Goal: Information Seeking & Learning: Learn about a topic

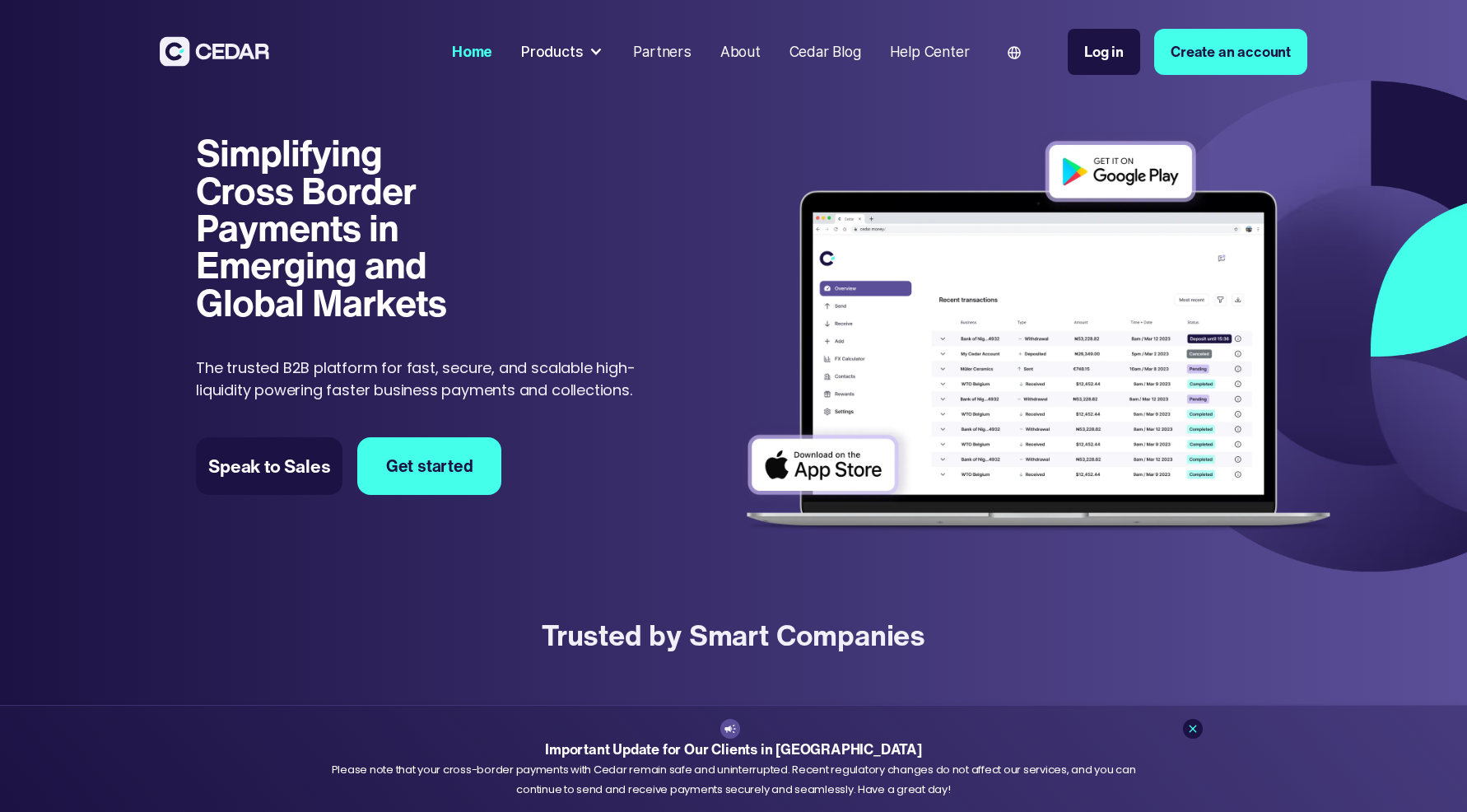
click at [597, 50] on div at bounding box center [595, 51] width 14 height 14
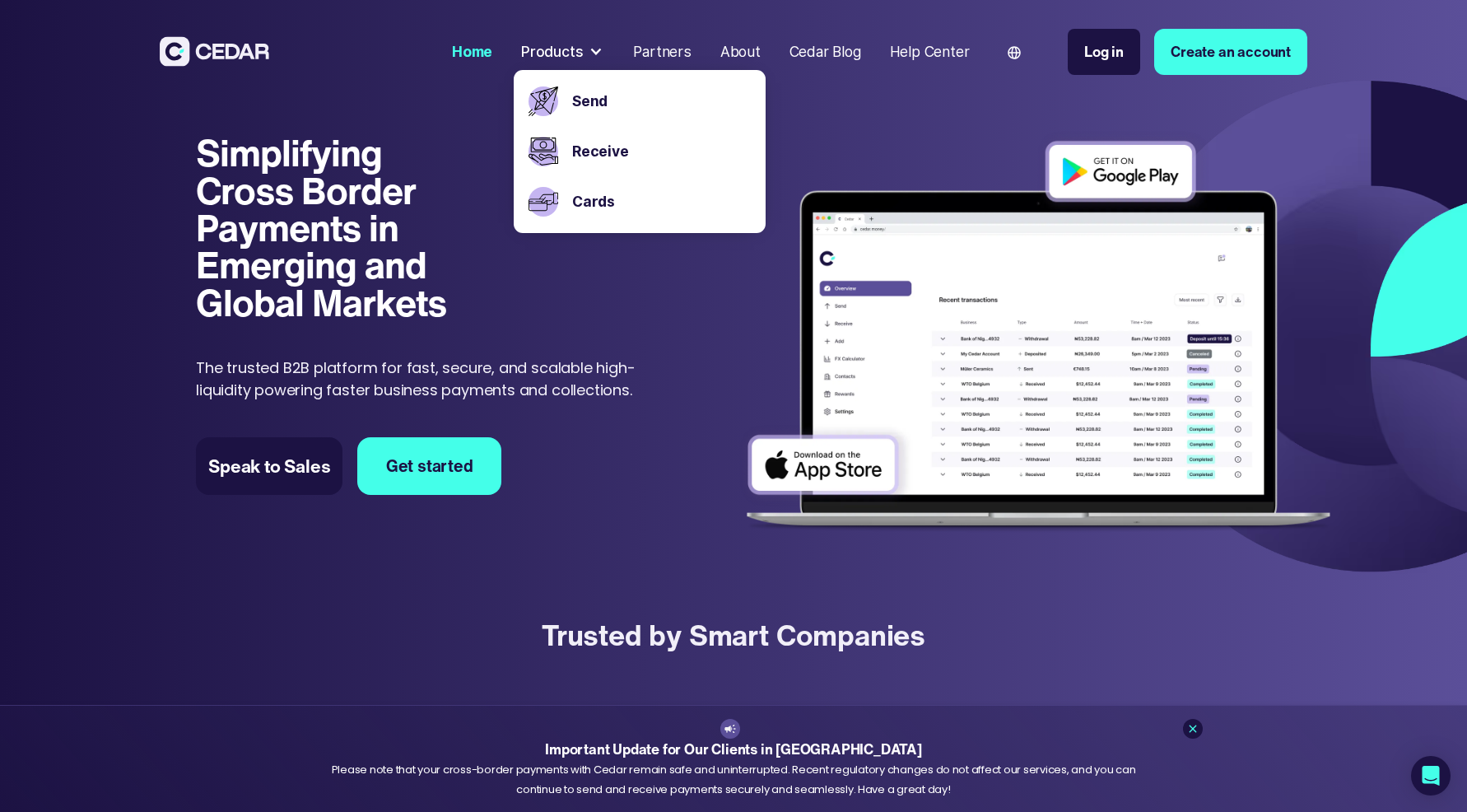
click at [143, 378] on div "Simplifying Cross Border Payments in Emerging and Global Markets Simplifying Cr…" at bounding box center [733, 325] width 1467 height 508
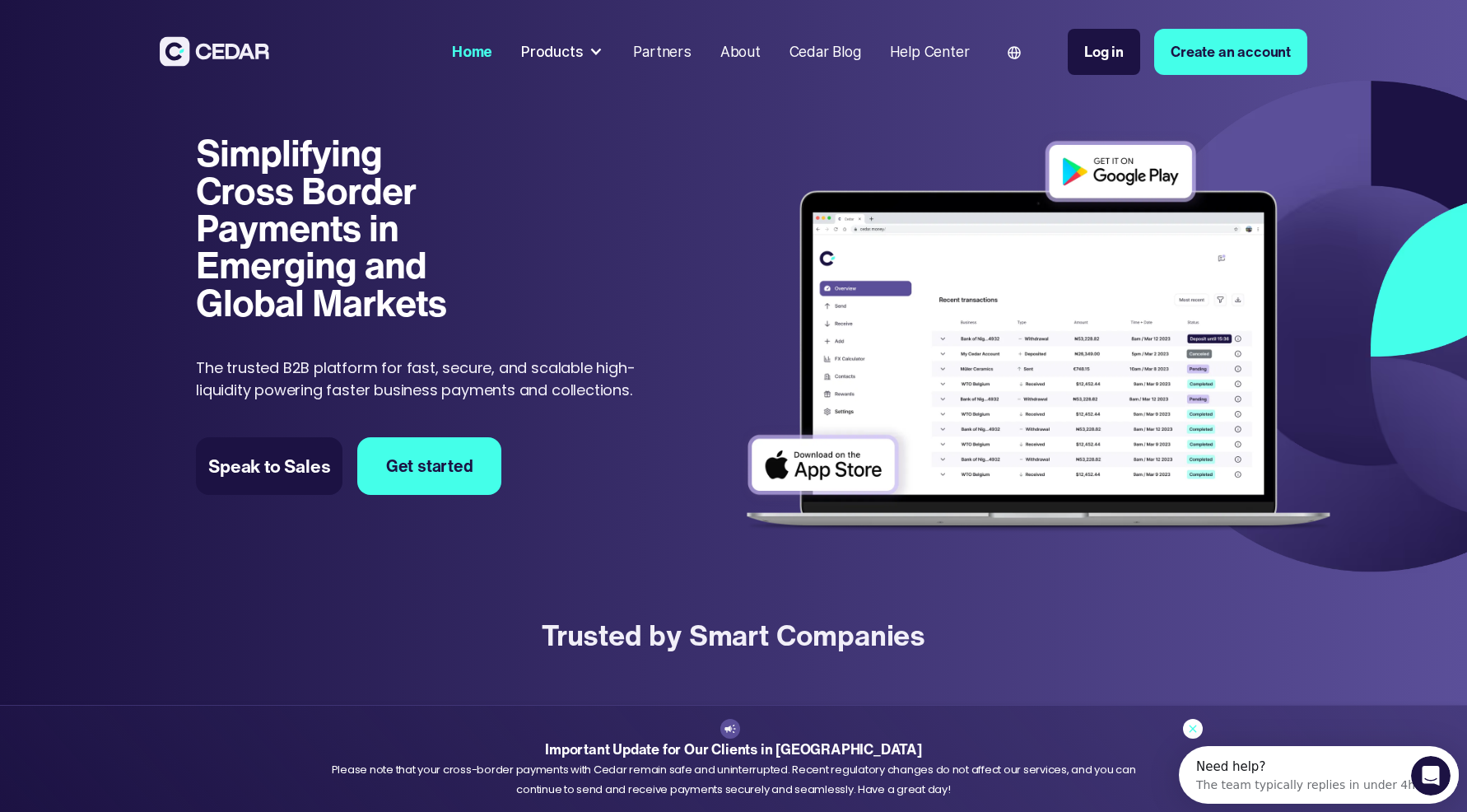
click at [1198, 728] on icon at bounding box center [1193, 728] width 13 height 13
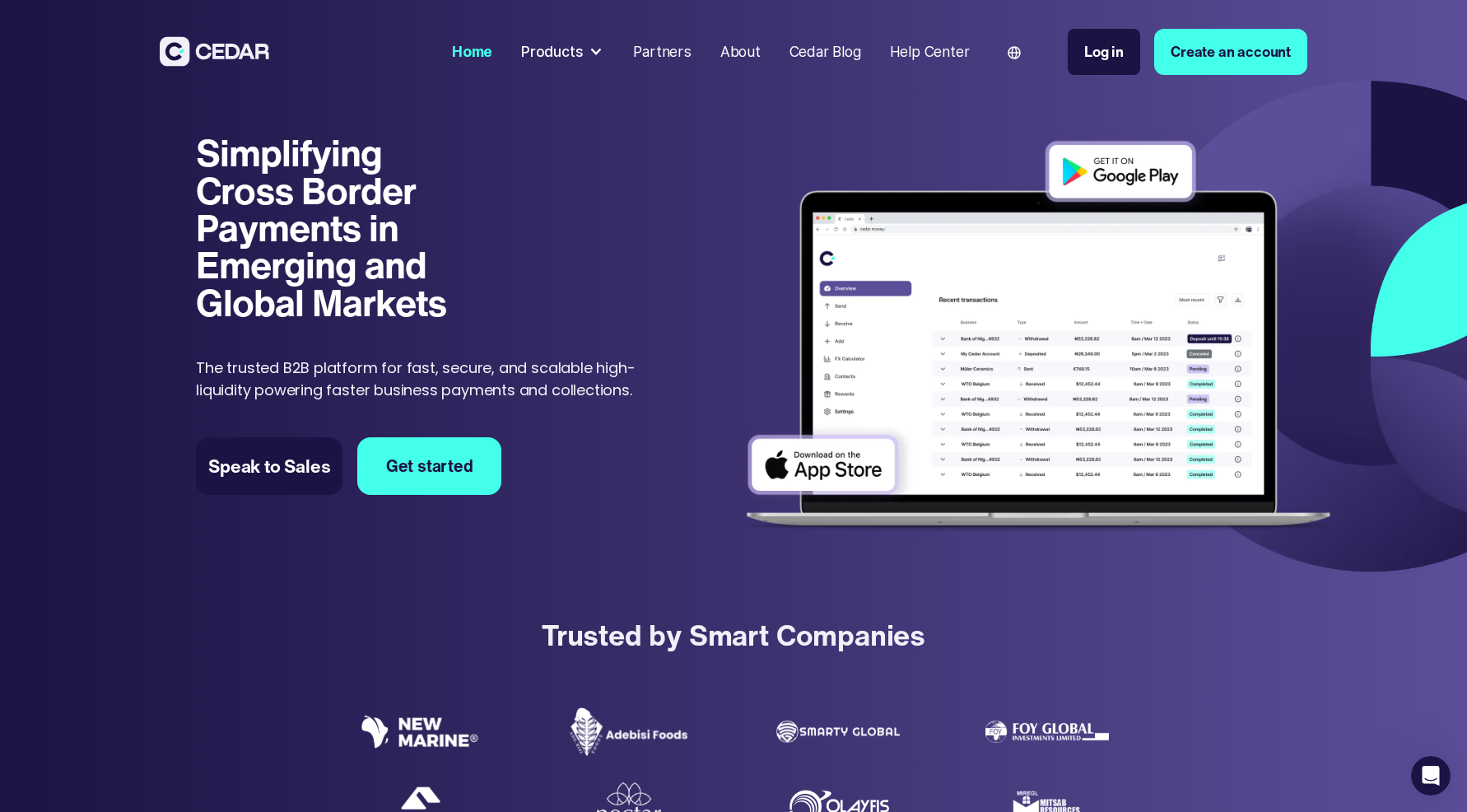
click at [590, 53] on div at bounding box center [595, 51] width 14 height 14
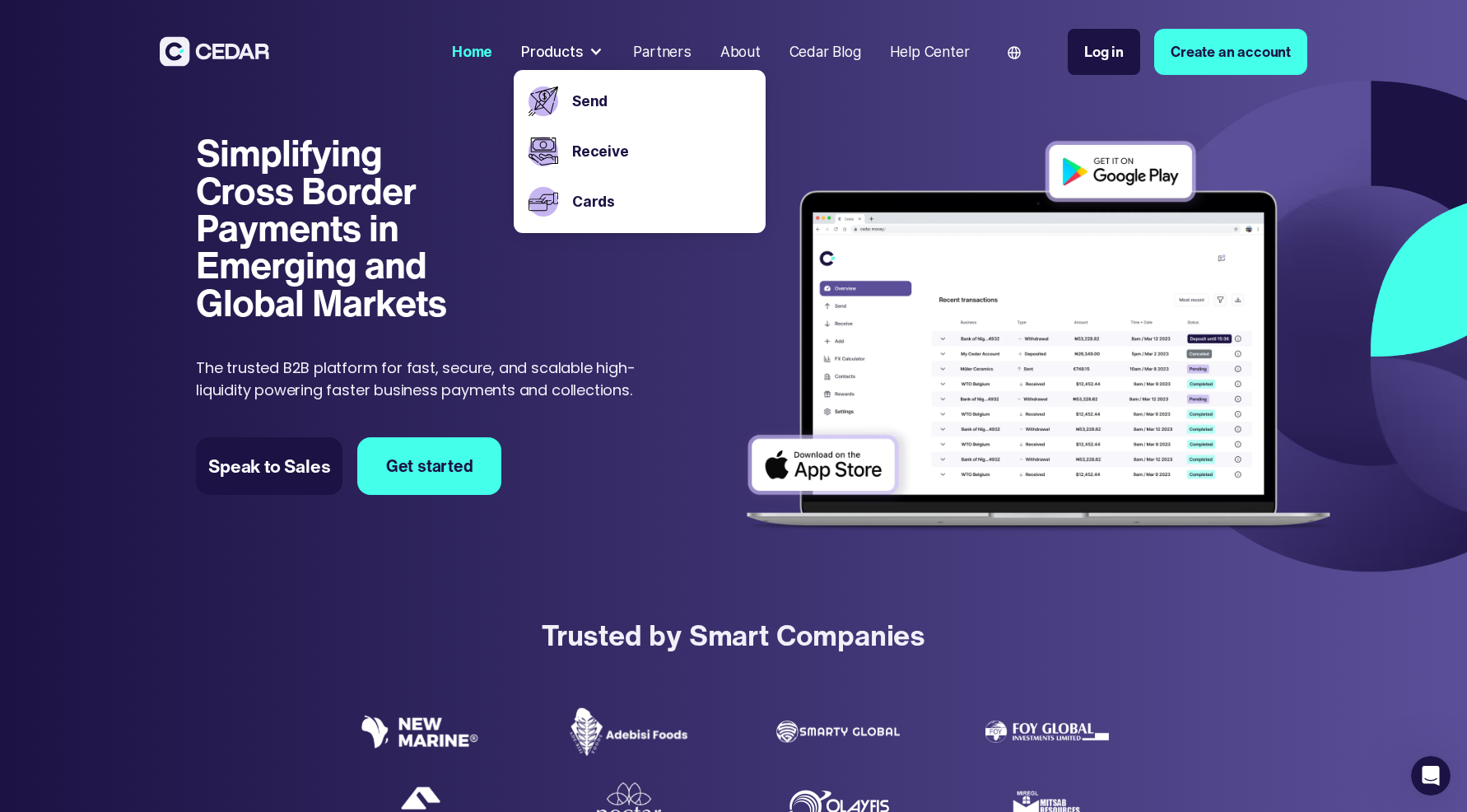
click at [590, 53] on div at bounding box center [595, 51] width 14 height 14
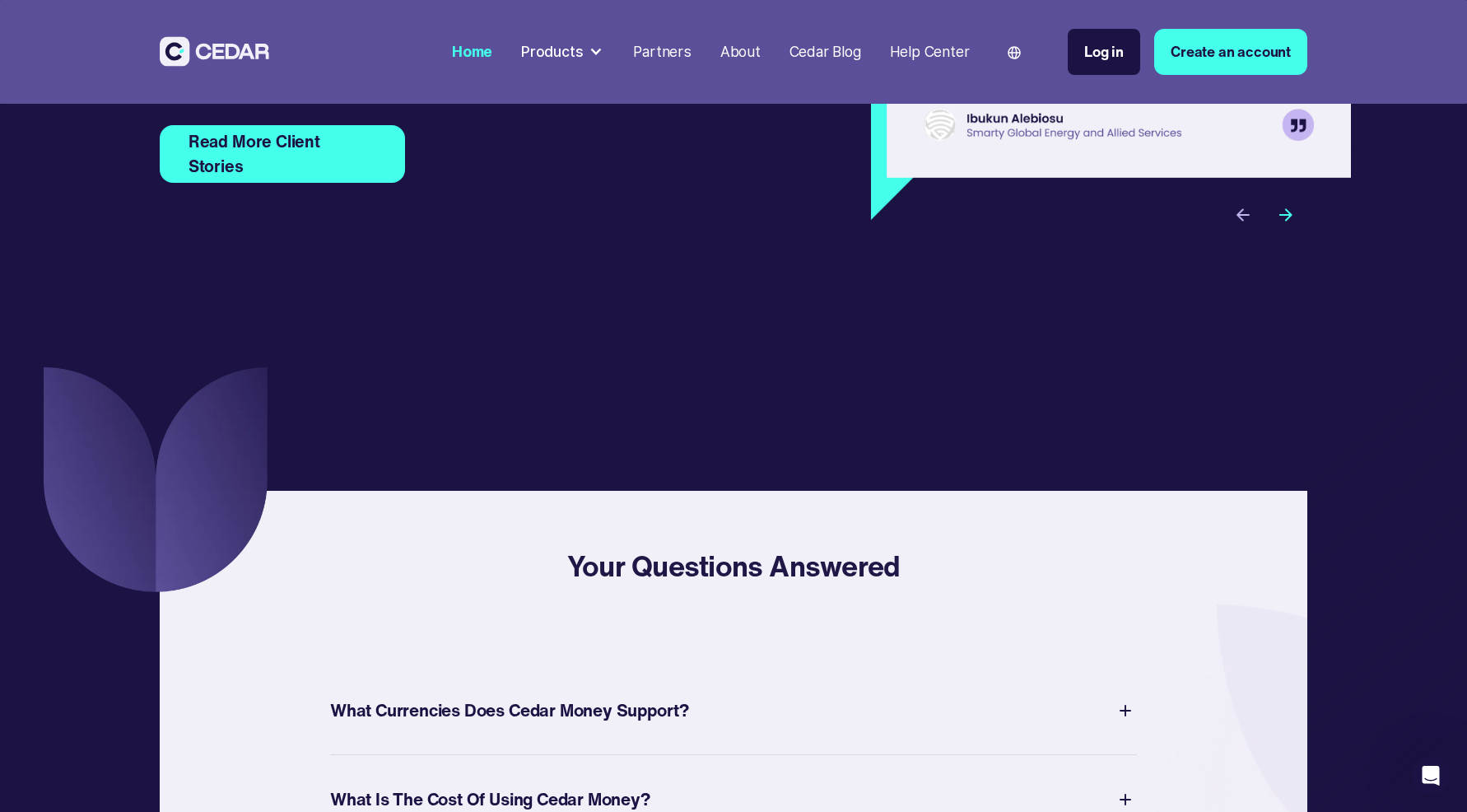
scroll to position [6118, 0]
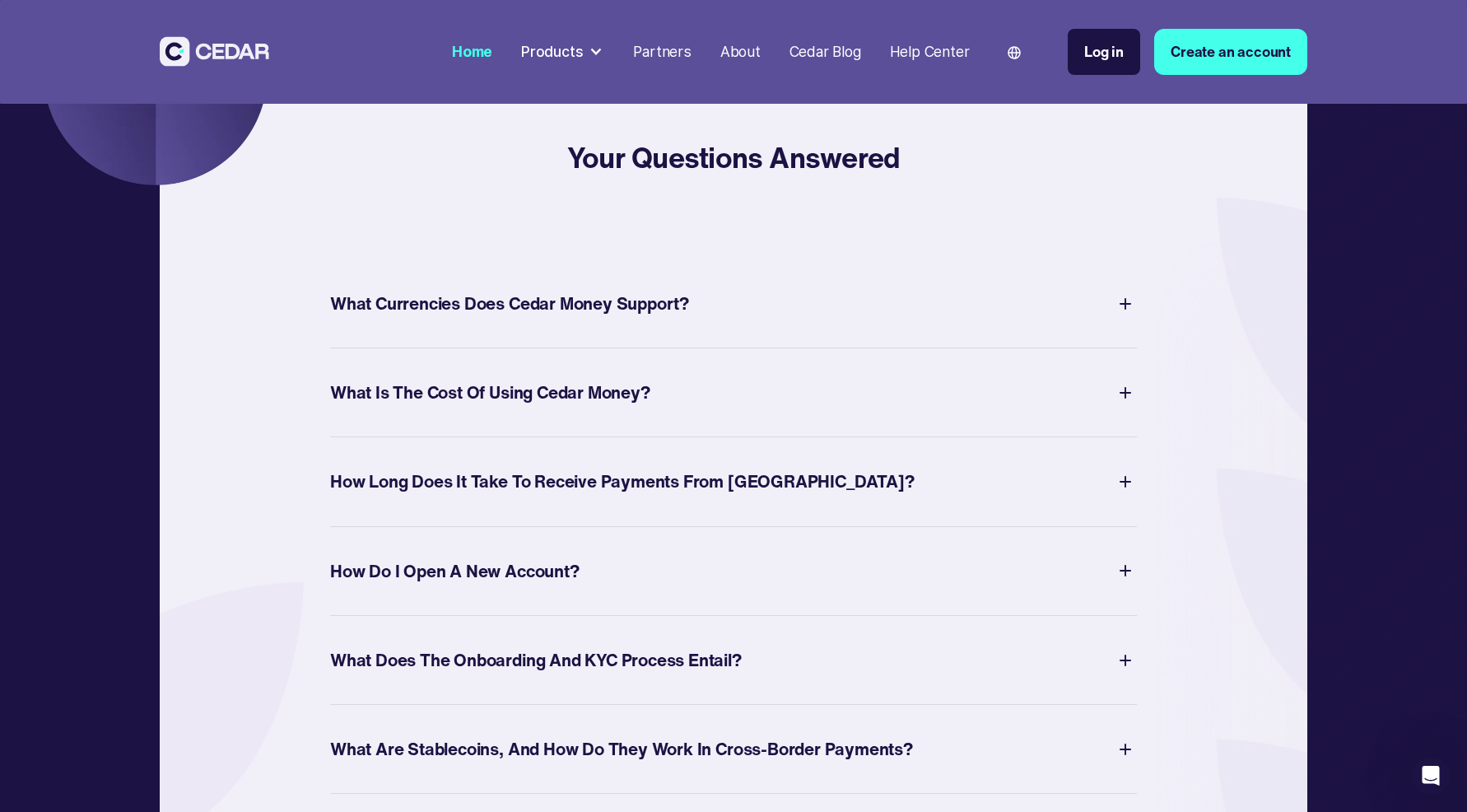
click at [710, 322] on div "What Currencies Does Cedar Money Support?" at bounding box center [733, 303] width 806 height 38
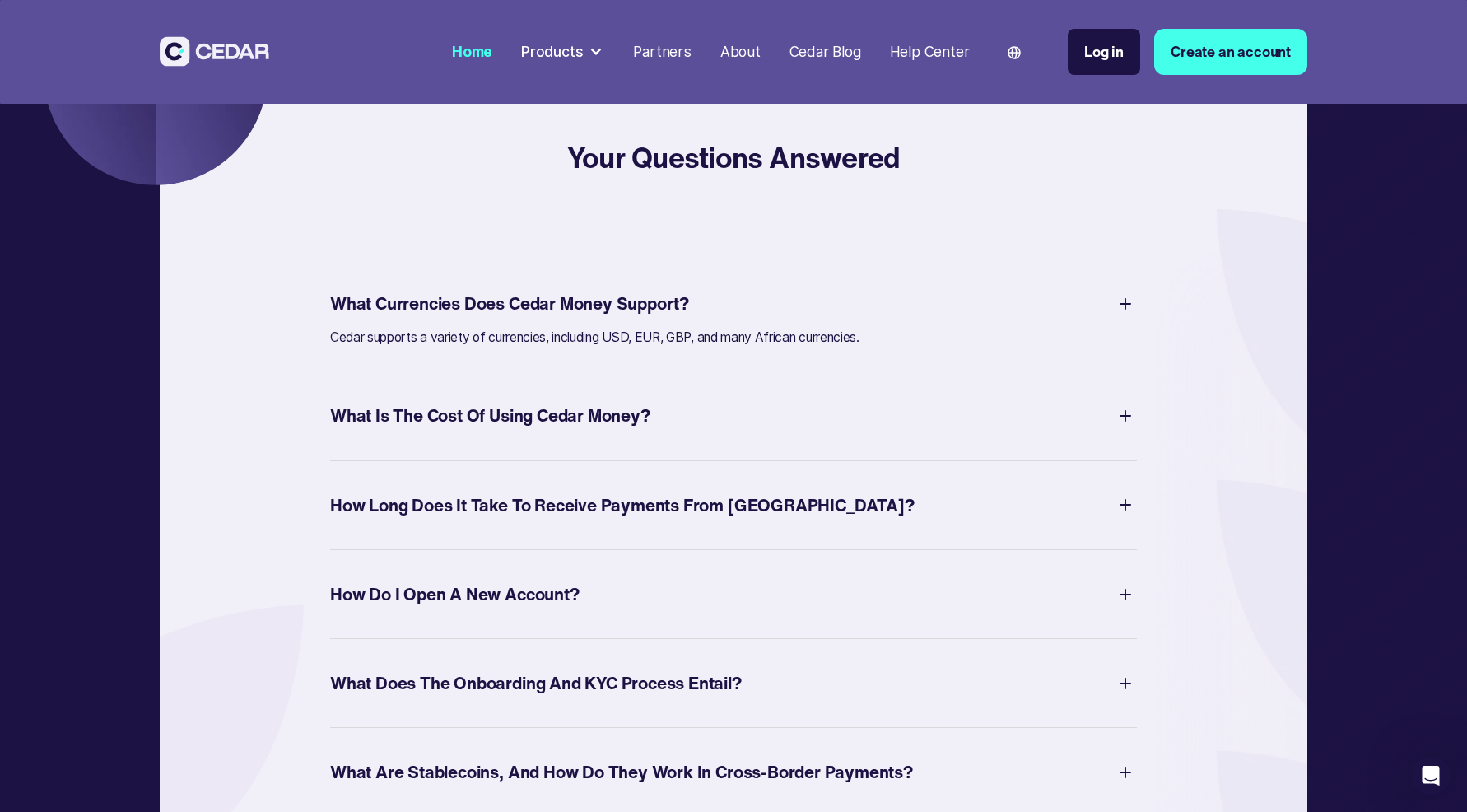
click at [709, 322] on div "What Currencies Does Cedar Money Support?" at bounding box center [733, 303] width 806 height 38
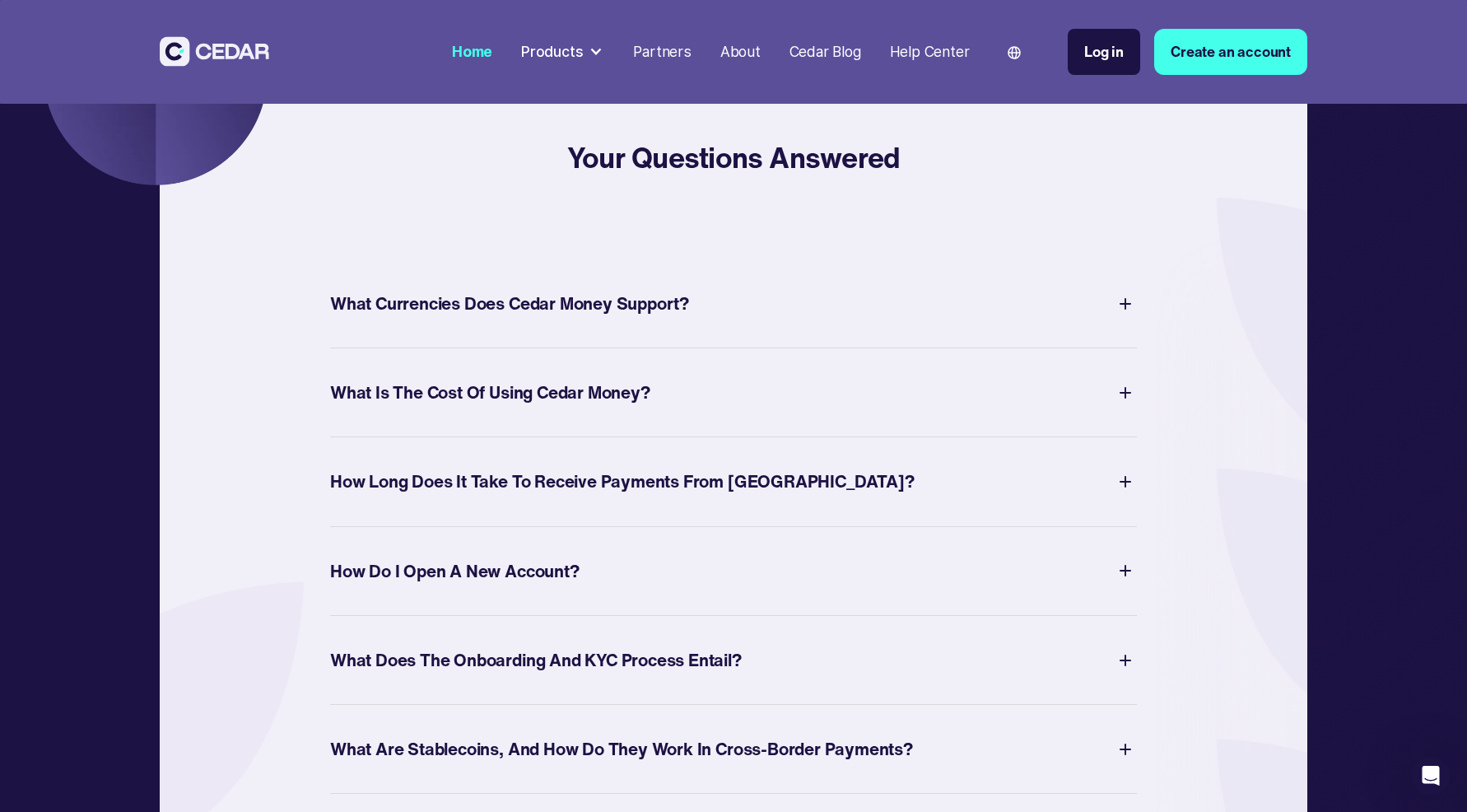
click at [700, 414] on div "What Is The Cost of Using Cedar Money? Using the Cedar platform is free and the…" at bounding box center [733, 393] width 806 height 89
click at [694, 412] on div "What Is The Cost of Using Cedar Money?" at bounding box center [733, 393] width 806 height 38
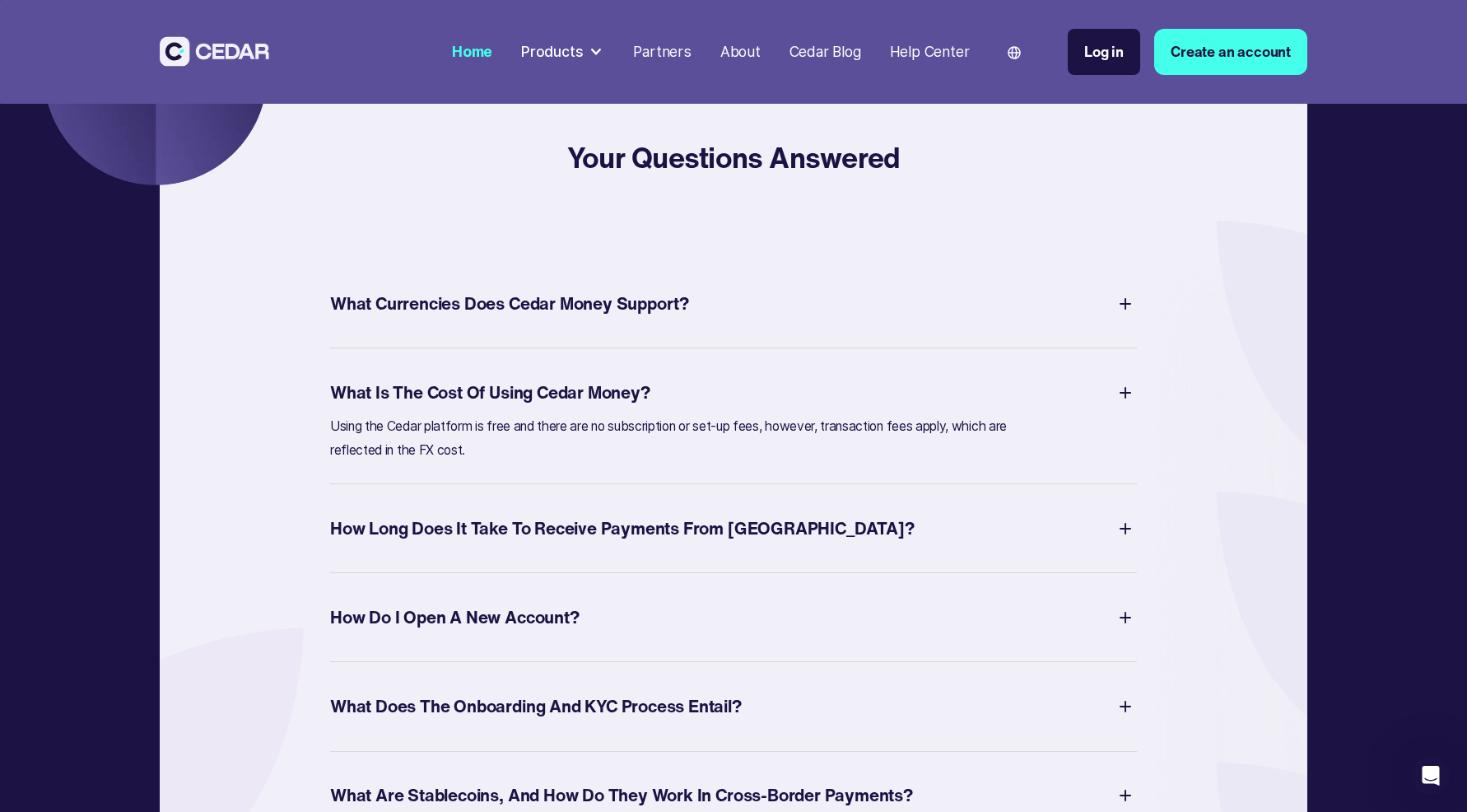
click at [694, 412] on div "What Is The Cost of Using Cedar Money?" at bounding box center [733, 393] width 806 height 38
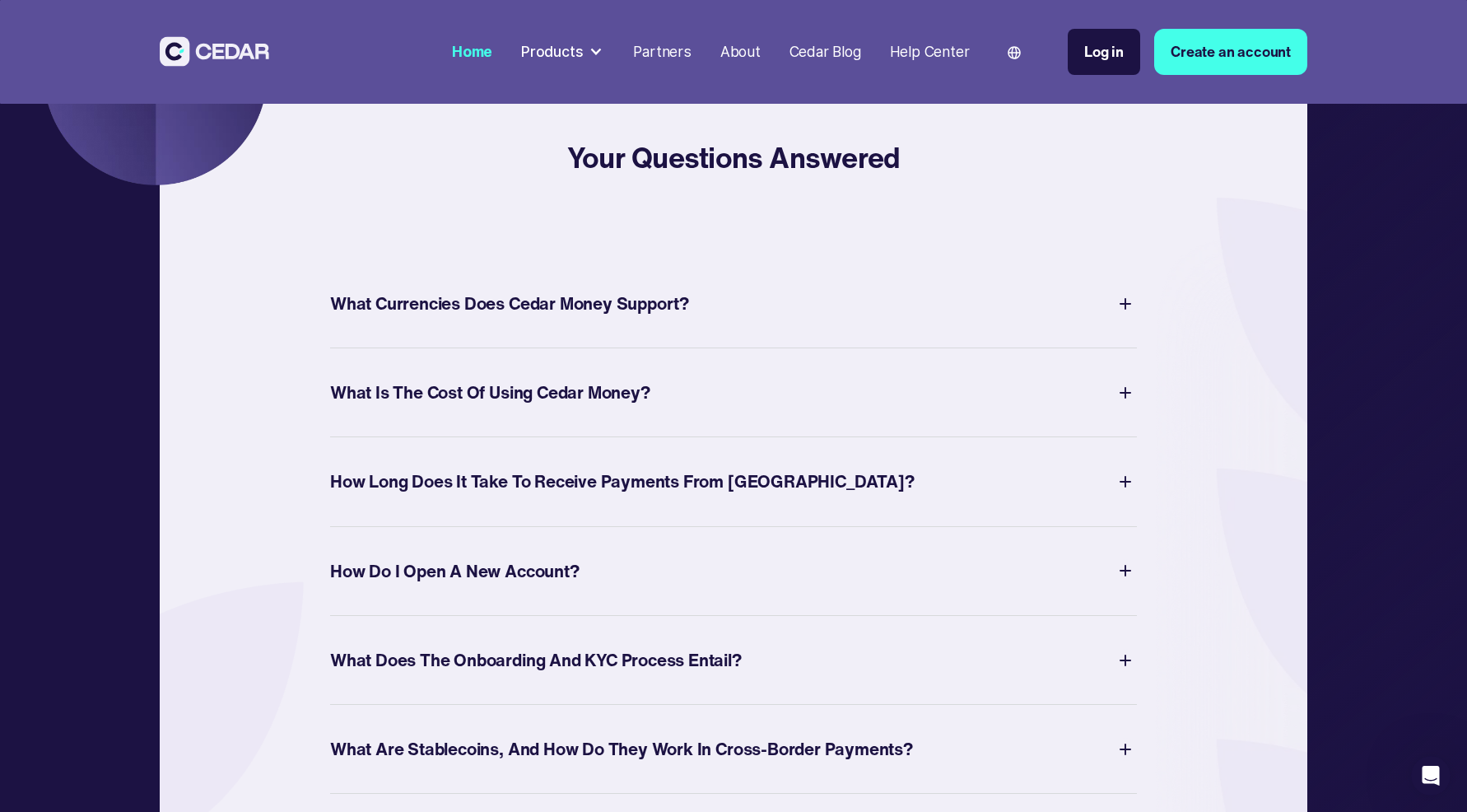
click at [694, 412] on div "What Is The Cost of Using Cedar Money?" at bounding box center [733, 393] width 806 height 38
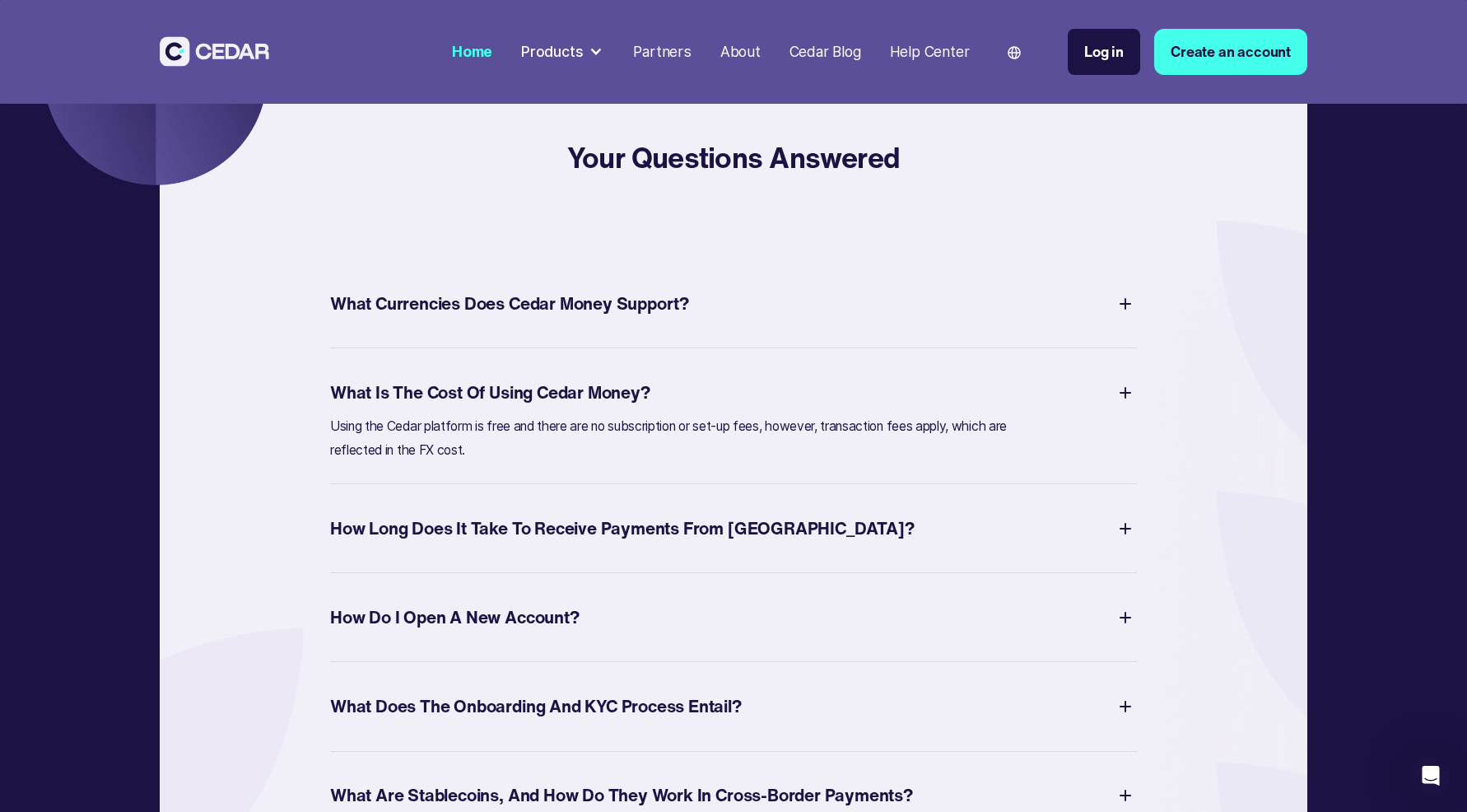
click at [694, 412] on div "What Is The Cost of Using Cedar Money?" at bounding box center [733, 393] width 806 height 38
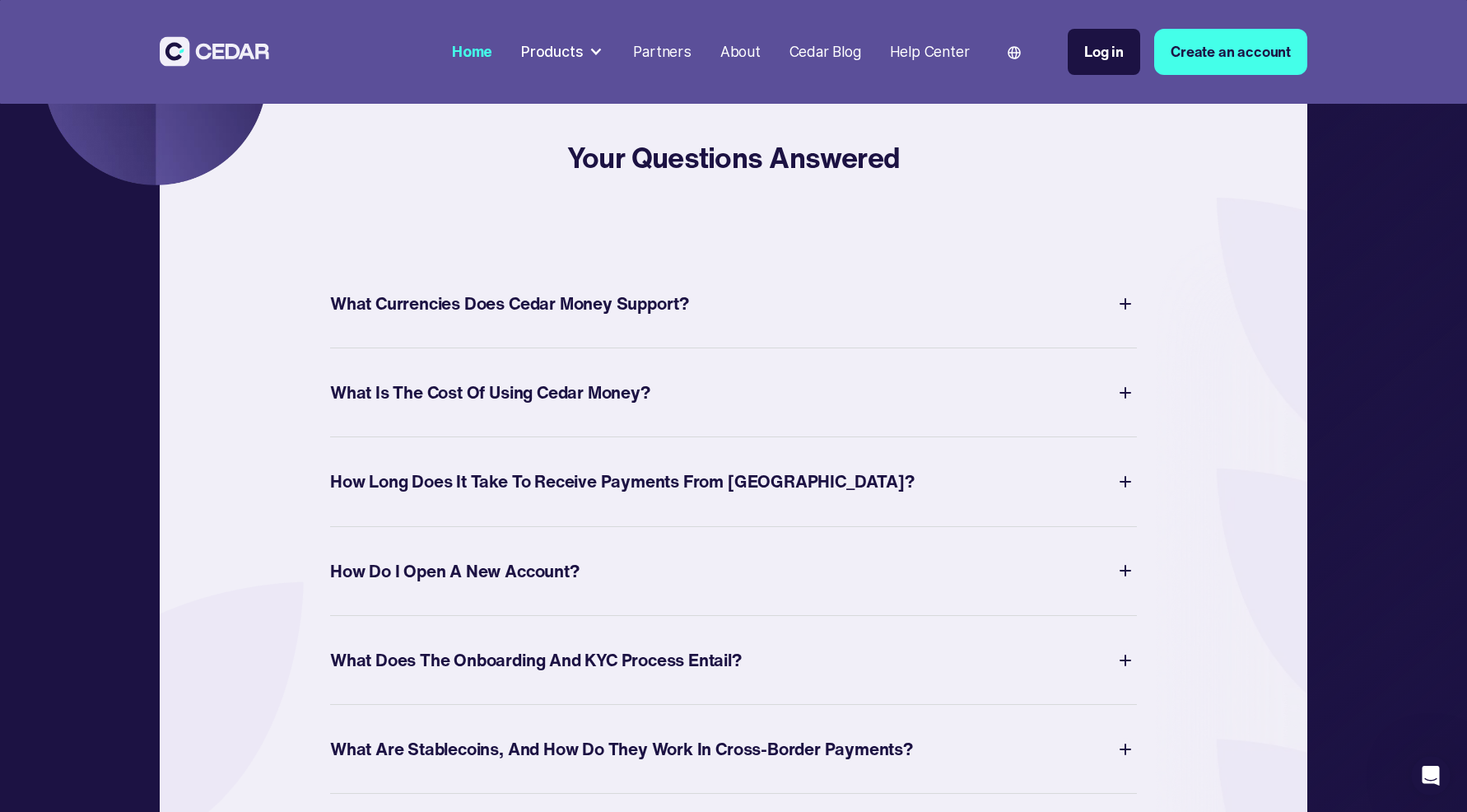
click at [823, 501] on div "How Long Does It Take to Receive Payments from [GEOGRAPHIC_DATA]?" at bounding box center [733, 481] width 806 height 38
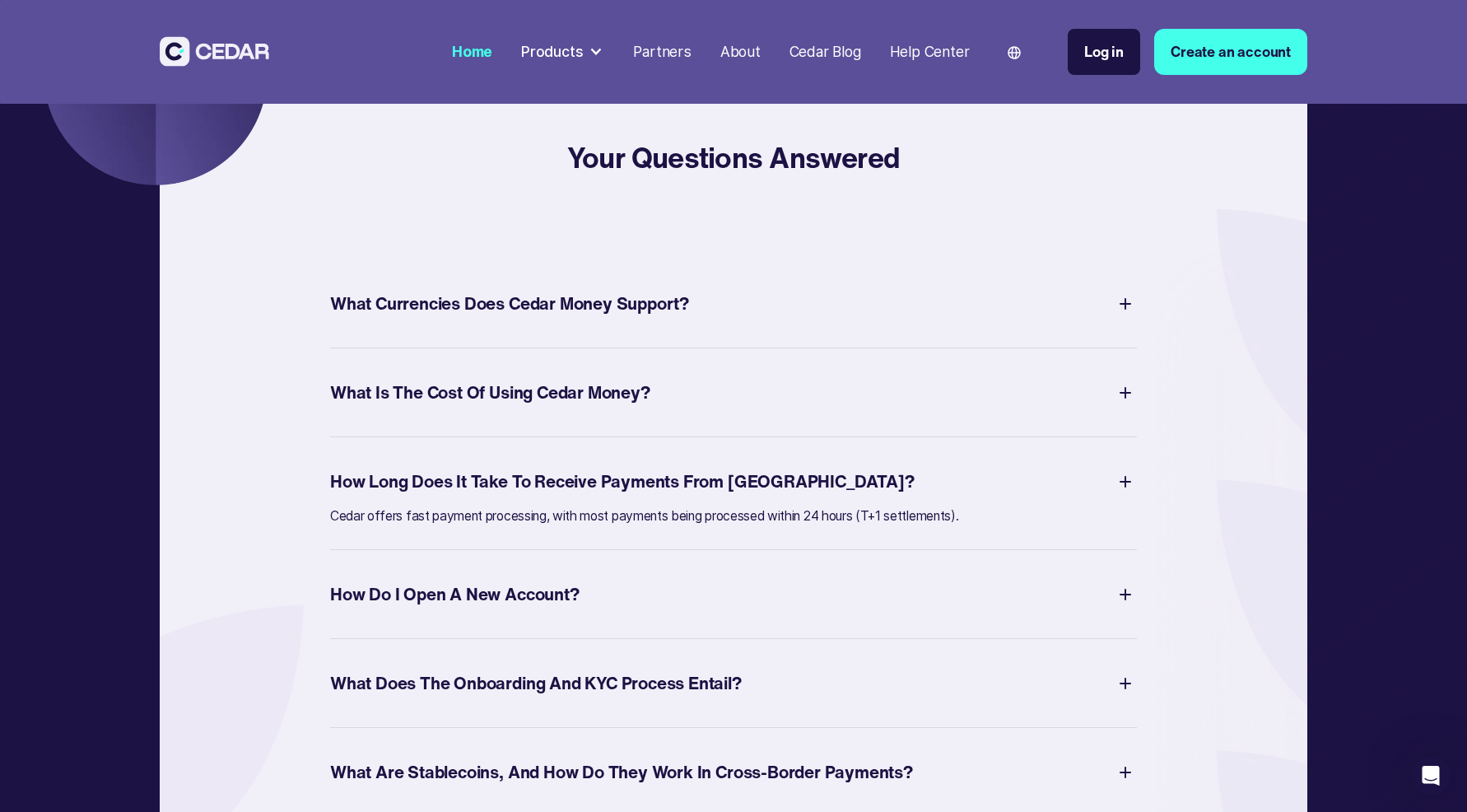
click at [819, 501] on div "How Long Does It Take to Receive Payments from [GEOGRAPHIC_DATA]?" at bounding box center [733, 481] width 806 height 38
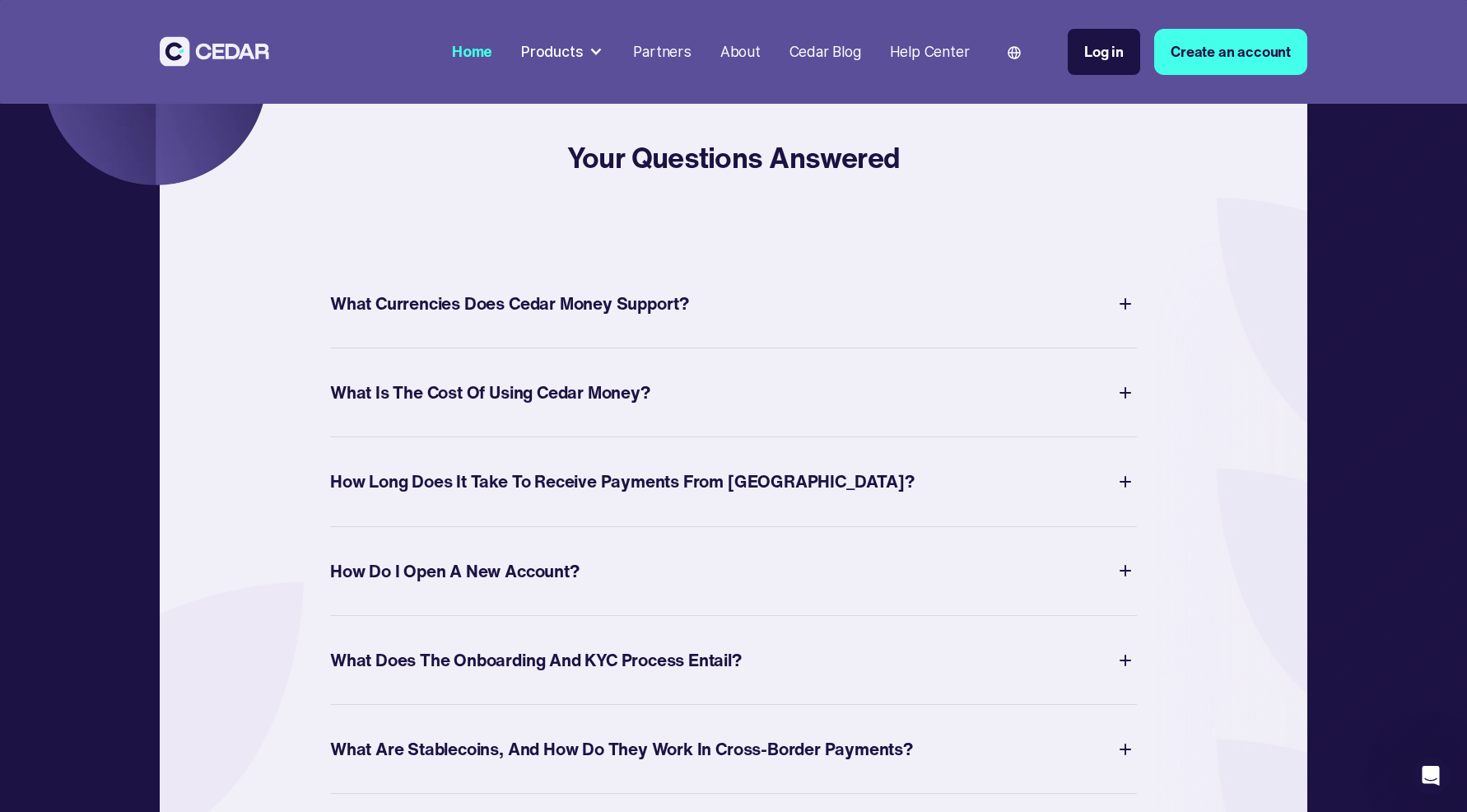
click at [757, 589] on div "How Do I Open a New Account?" at bounding box center [733, 570] width 806 height 38
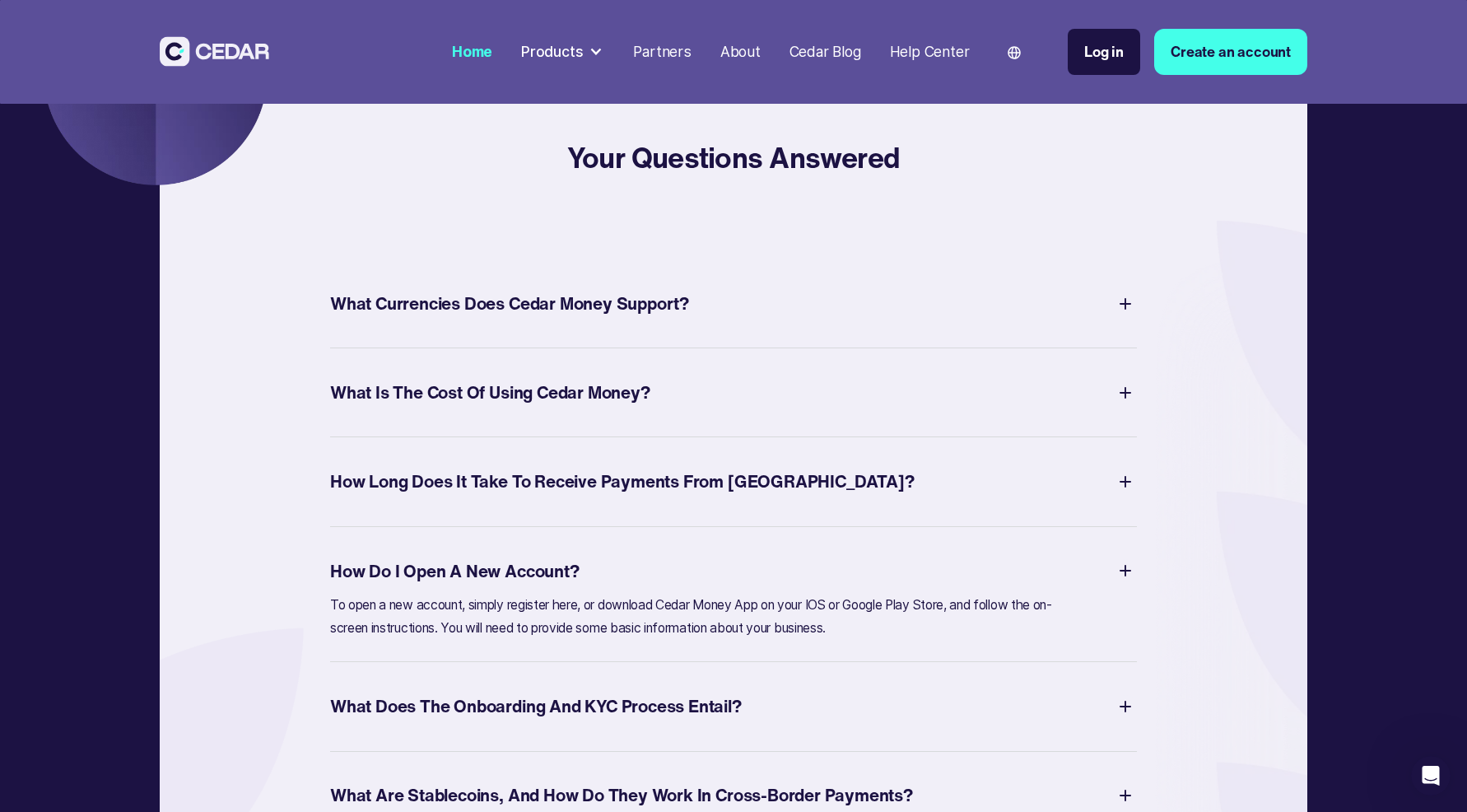
click at [757, 589] on div "How Do I Open a New Account?" at bounding box center [733, 570] width 806 height 38
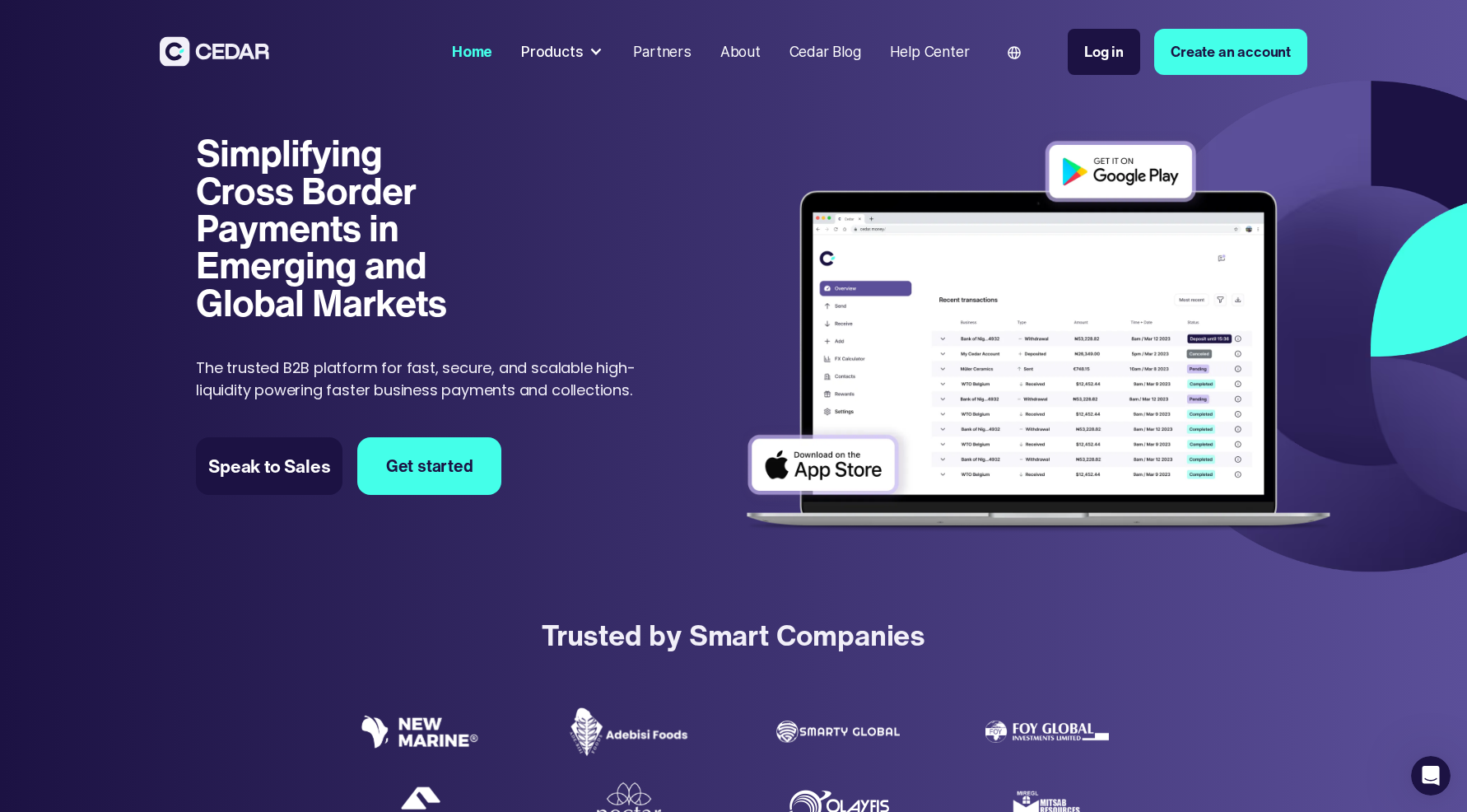
scroll to position [0, 0]
click at [591, 50] on div at bounding box center [595, 51] width 14 height 14
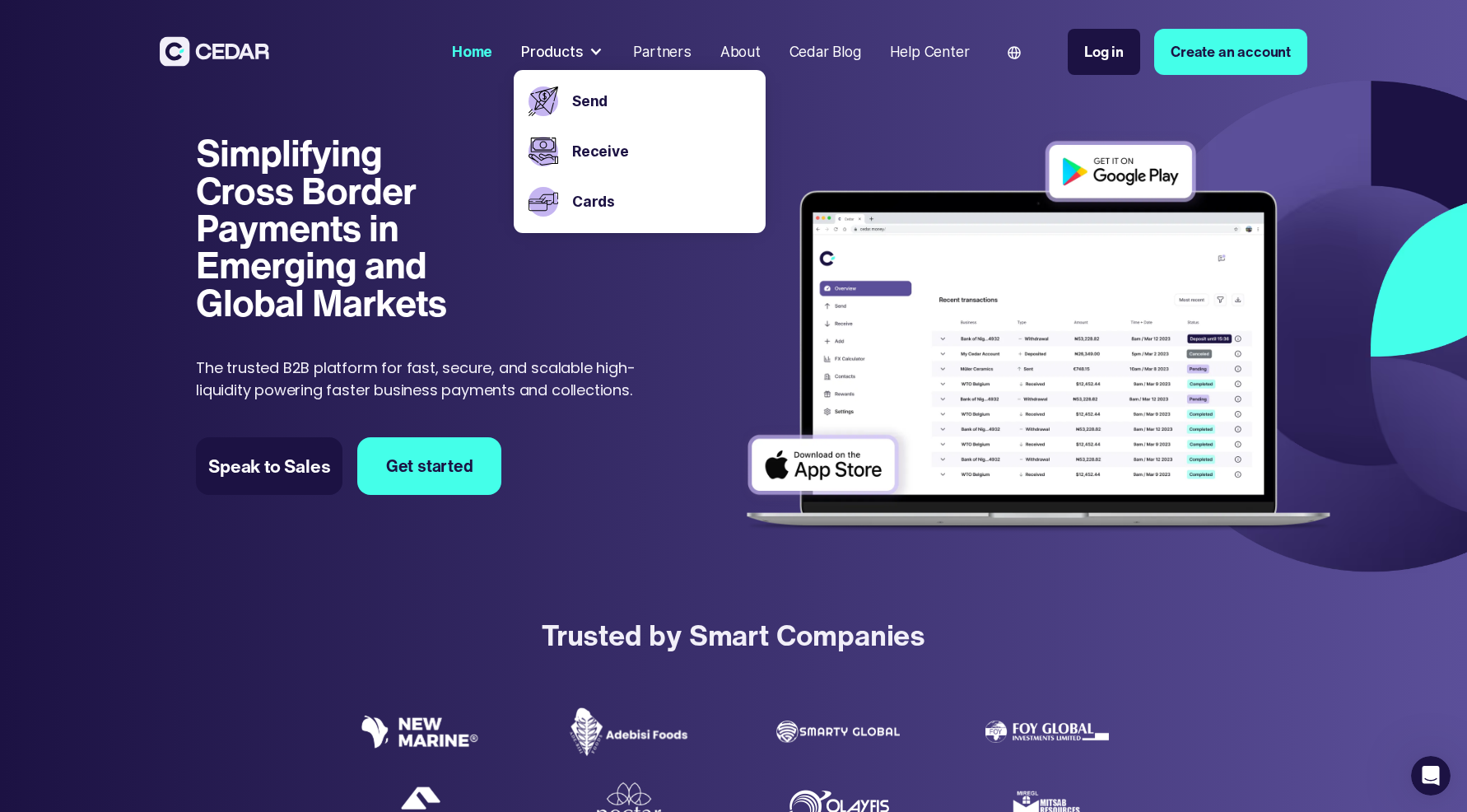
click at [594, 45] on div at bounding box center [595, 51] width 14 height 14
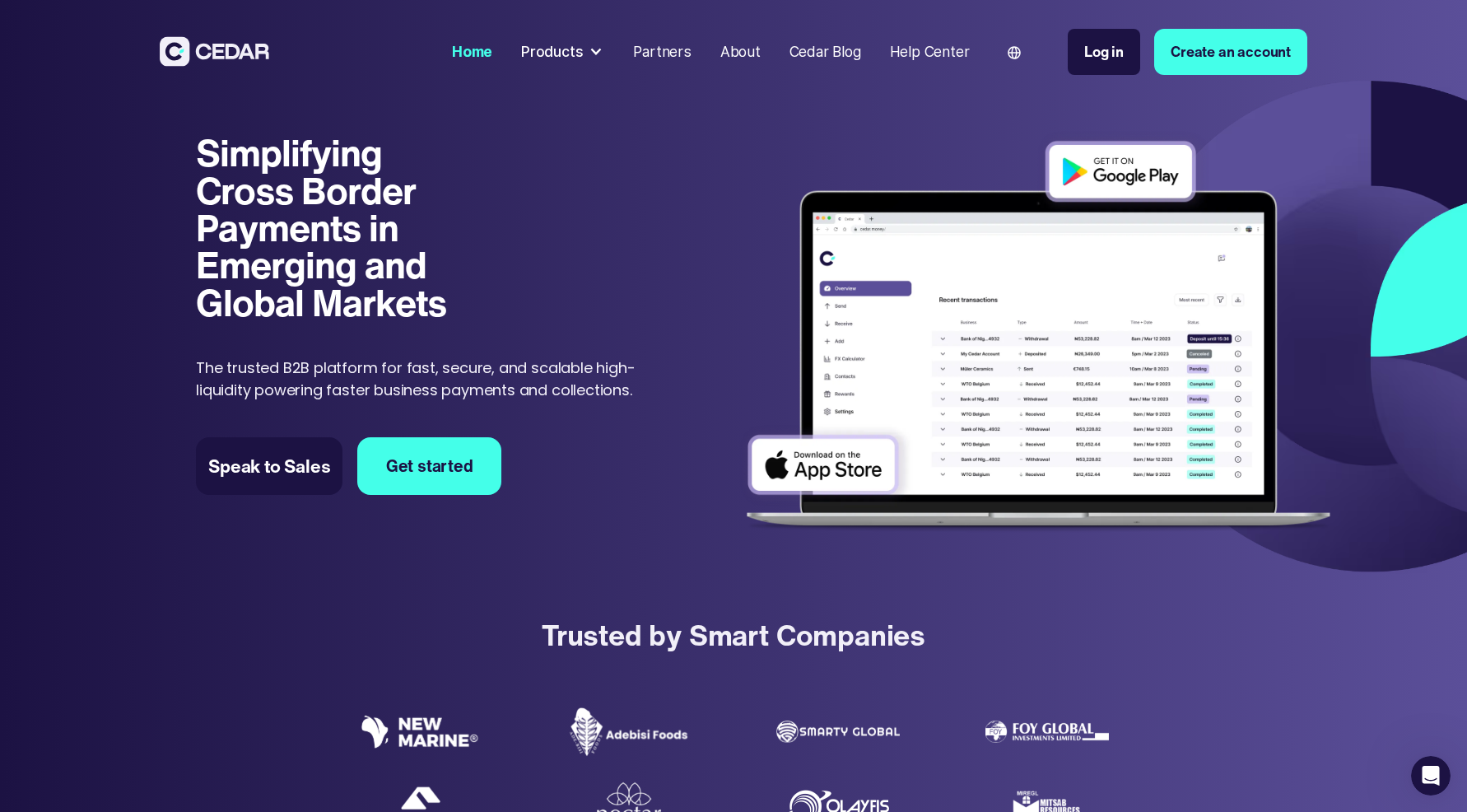
click at [668, 44] on div "Partners" at bounding box center [662, 52] width 57 height 22
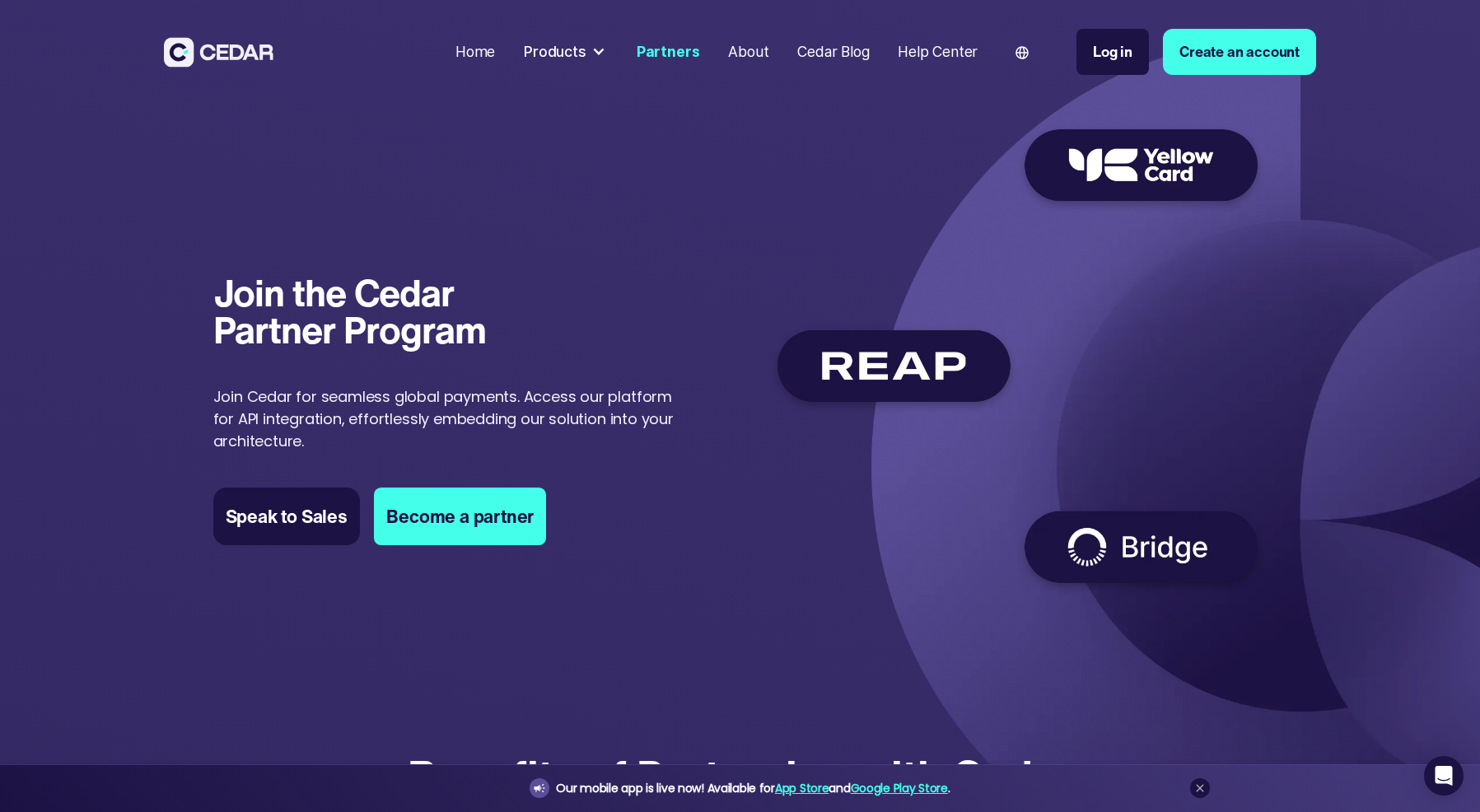
click at [607, 47] on div "Products" at bounding box center [565, 52] width 98 height 37
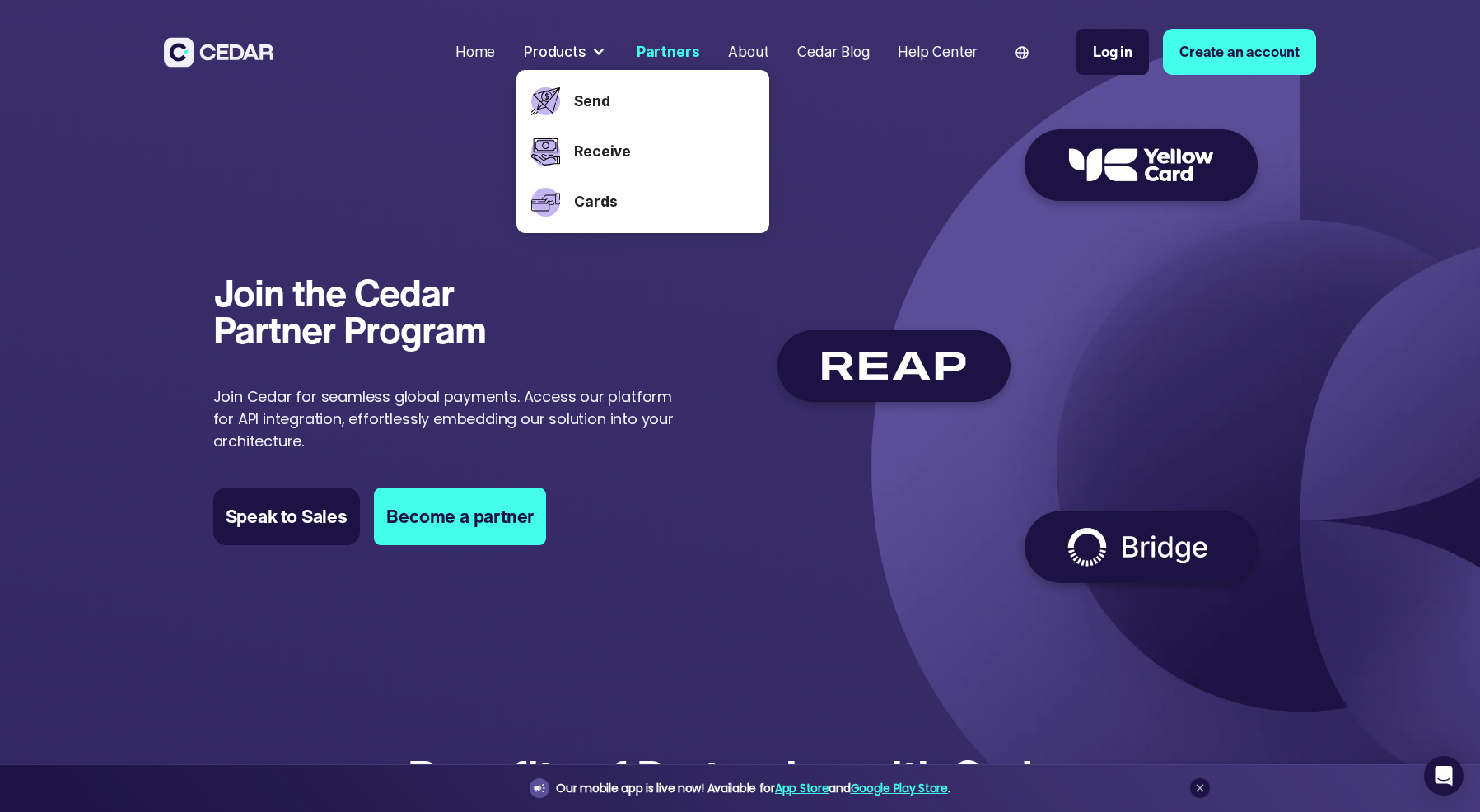
click at [480, 51] on div "Home" at bounding box center [475, 52] width 39 height 22
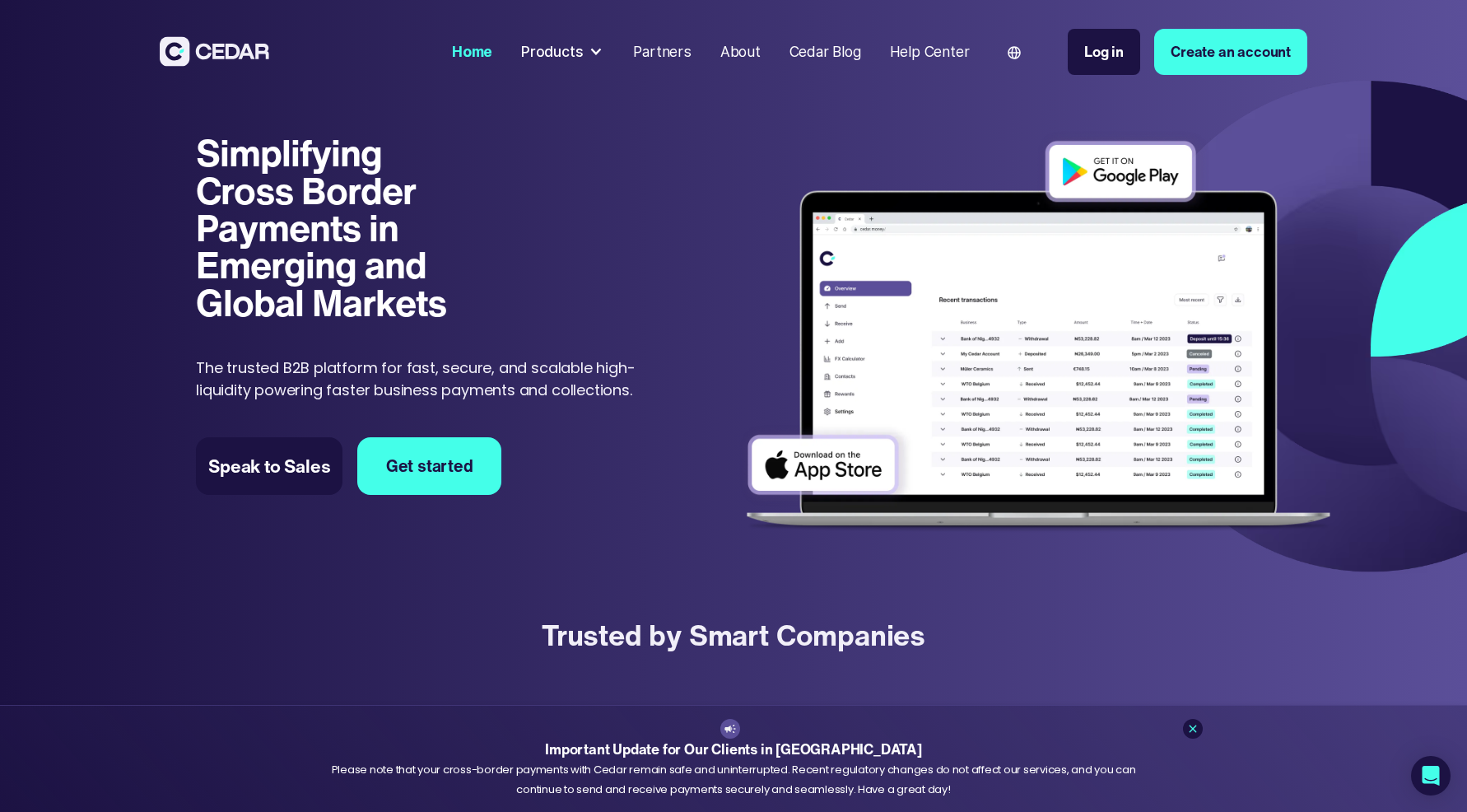
click at [663, 50] on div "Partners" at bounding box center [662, 52] width 57 height 22
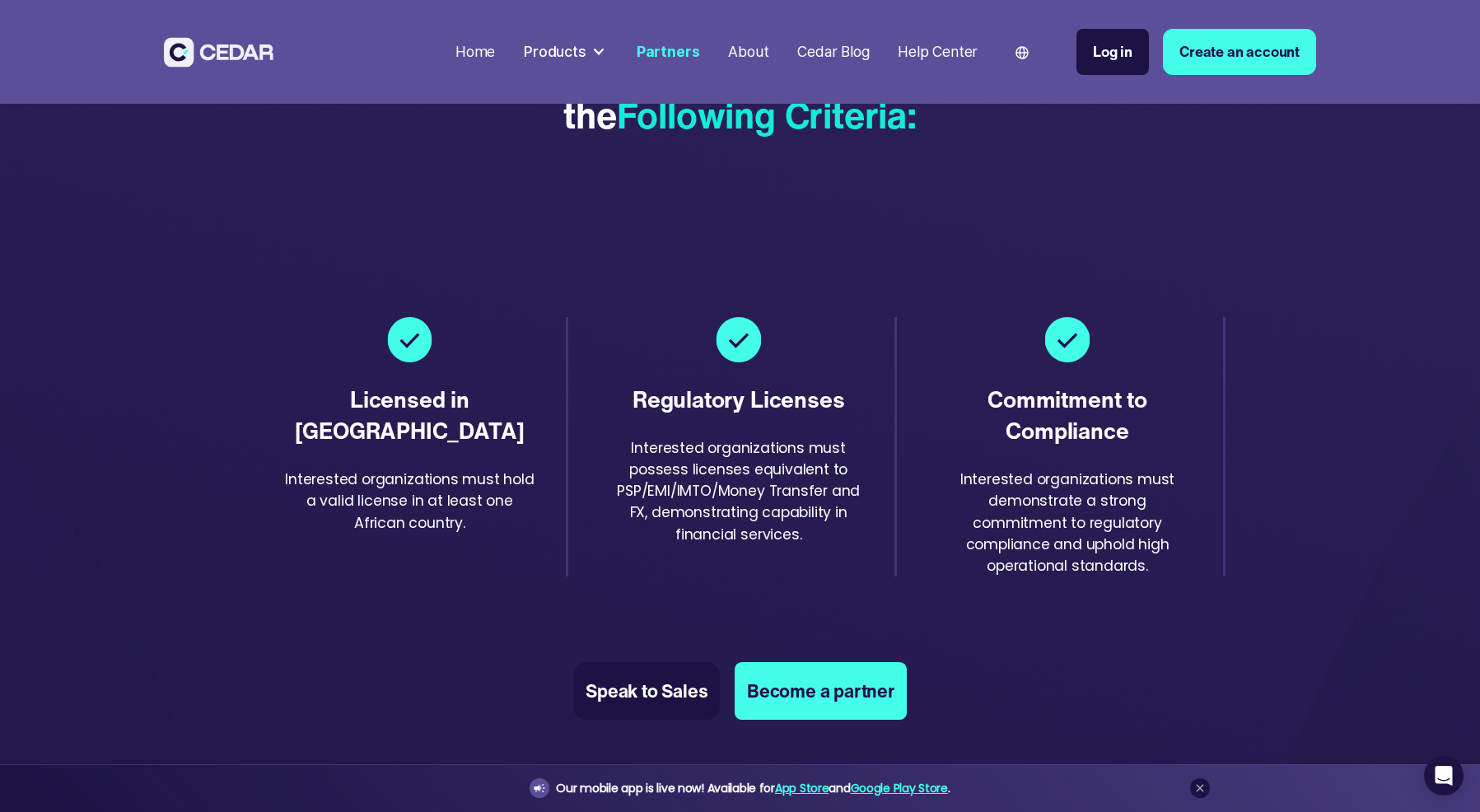
scroll to position [2632, 0]
